Goal: Find specific page/section

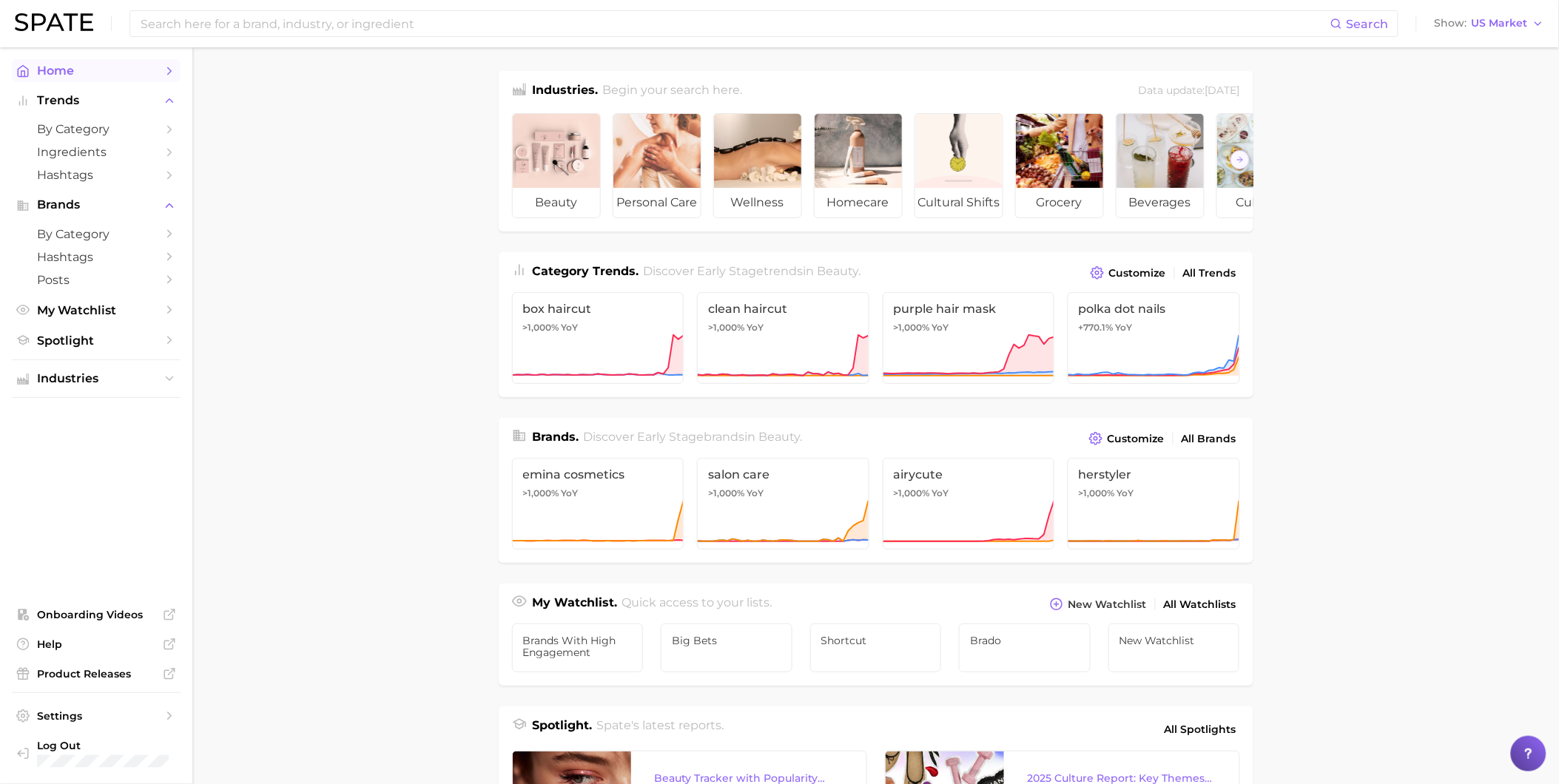
click at [169, 72] on polyline "Sidebar" at bounding box center [170, 70] width 4 height 6
click at [174, 384] on icon "Sidebar" at bounding box center [169, 379] width 14 height 14
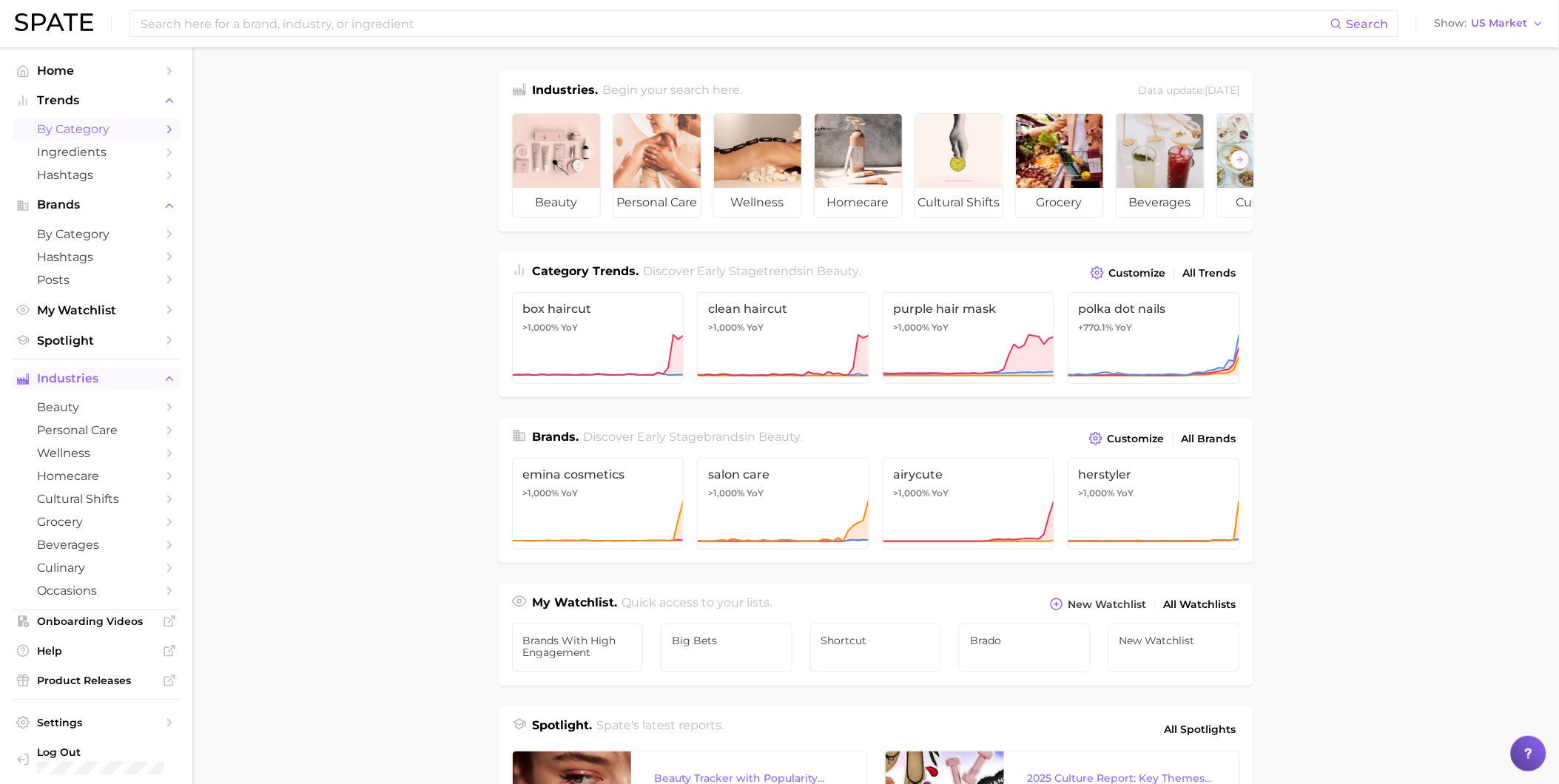
click at [162, 130] on icon "Sidebar" at bounding box center [169, 130] width 14 height 14
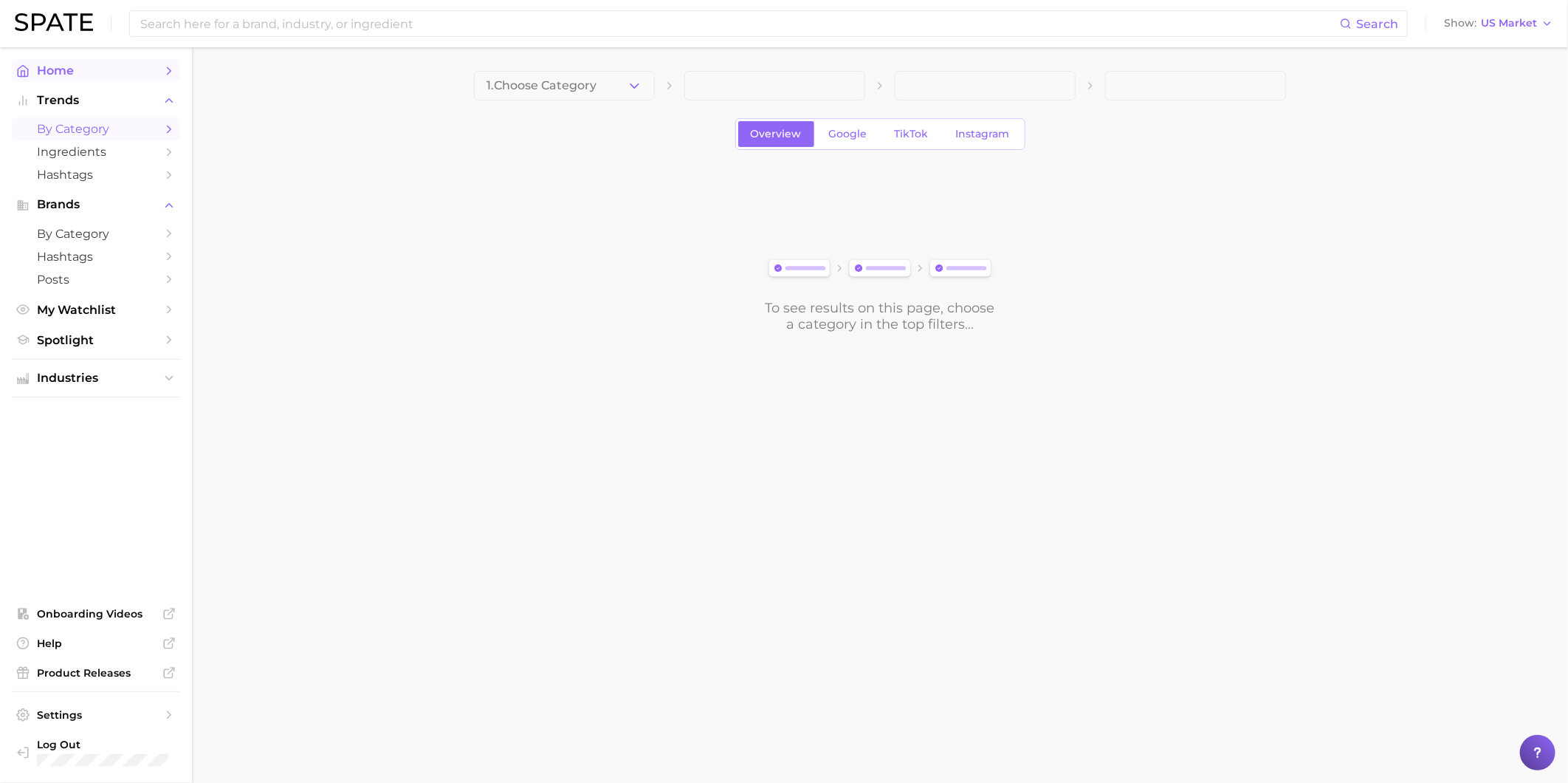
click at [168, 68] on polyline "Sidebar" at bounding box center [169, 70] width 4 height 6
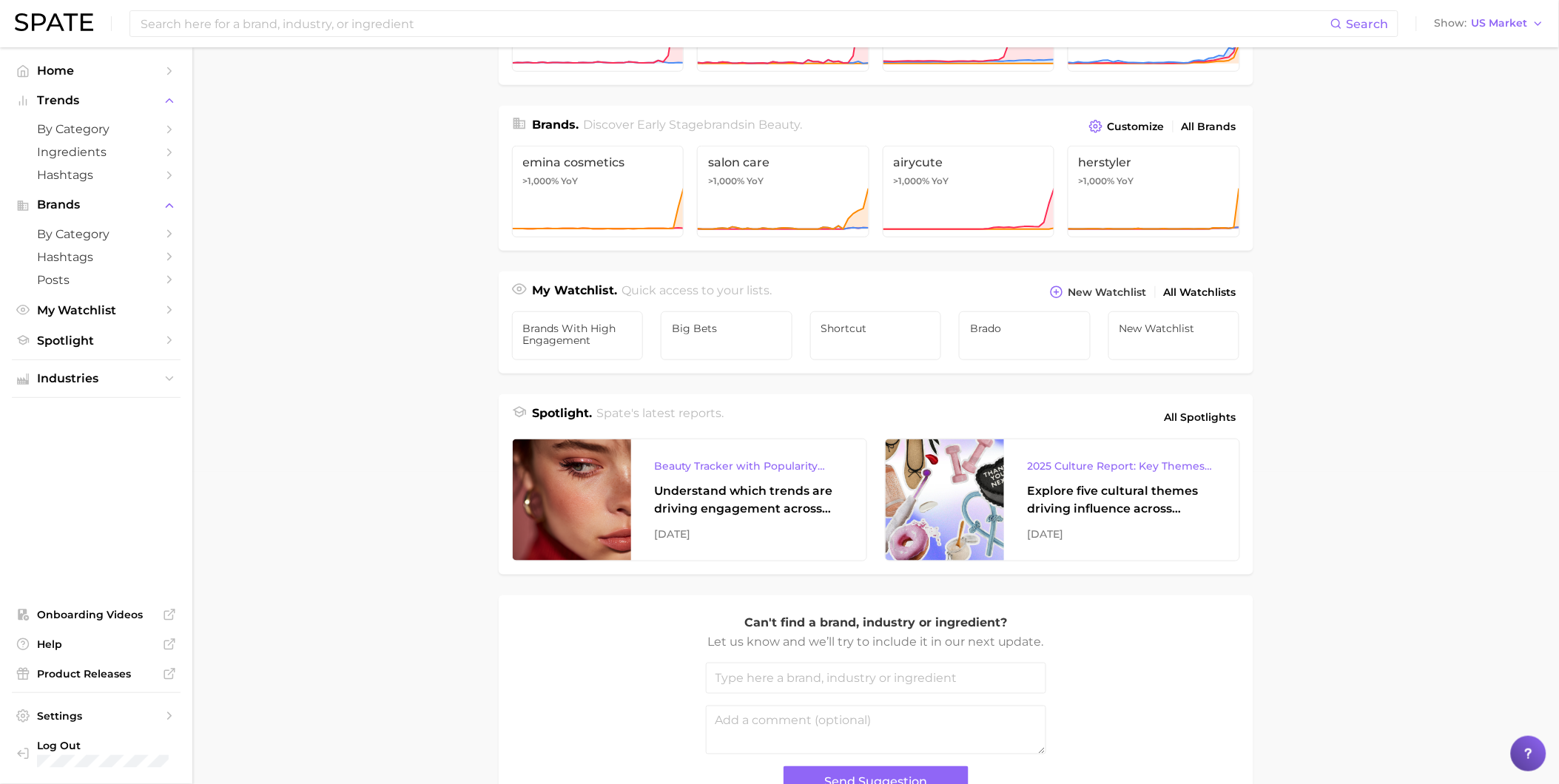
scroll to position [329, 0]
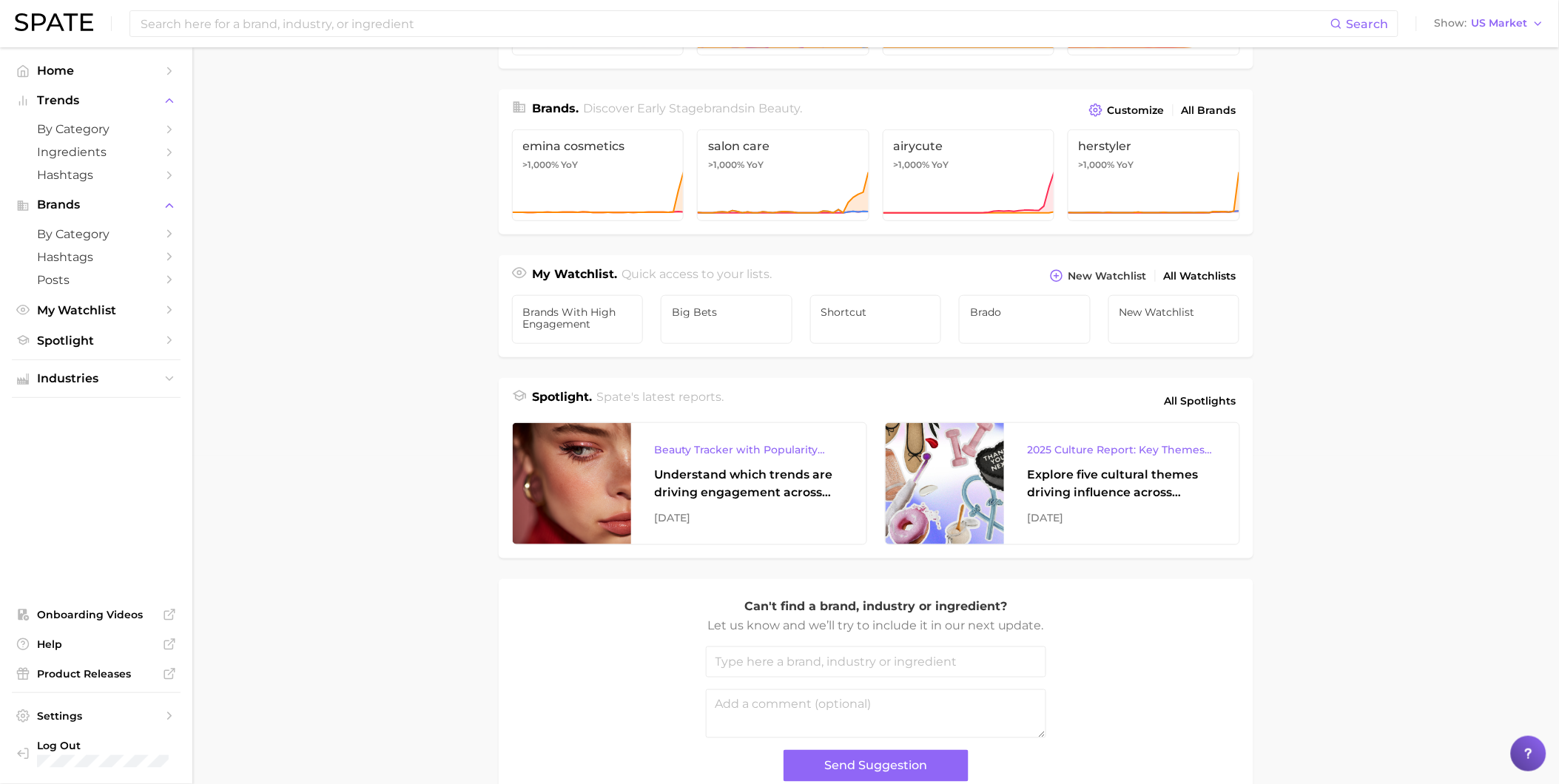
click at [392, 660] on main "Industries. Begin your search here. Data update: [DATE] beauty personal care we…" at bounding box center [875, 296] width 1366 height 1155
